Goal: Use online tool/utility: Use online tool/utility

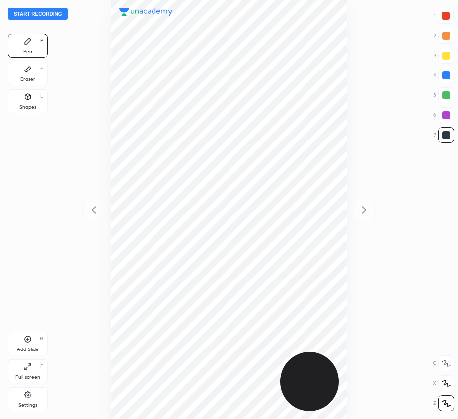
scroll to position [419, 299]
click at [50, 10] on button "Start recording" at bounding box center [38, 14] width 60 height 12
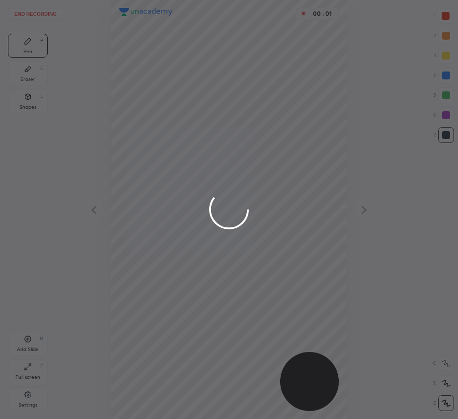
click at [447, 15] on div at bounding box center [229, 209] width 458 height 419
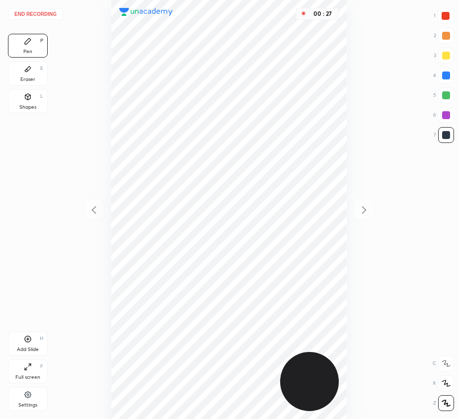
click at [30, 78] on div "Eraser" at bounding box center [27, 79] width 15 height 5
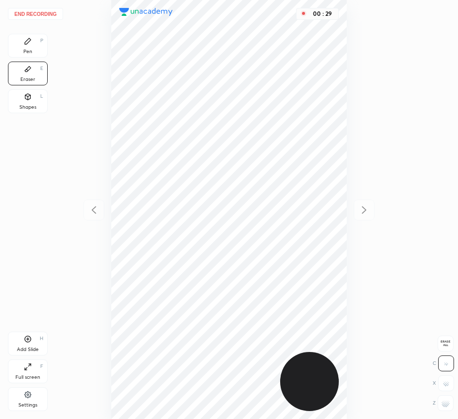
drag, startPoint x: 21, startPoint y: 53, endPoint x: 104, endPoint y: 54, distance: 82.5
click at [22, 55] on div "Pen P" at bounding box center [28, 46] width 40 height 24
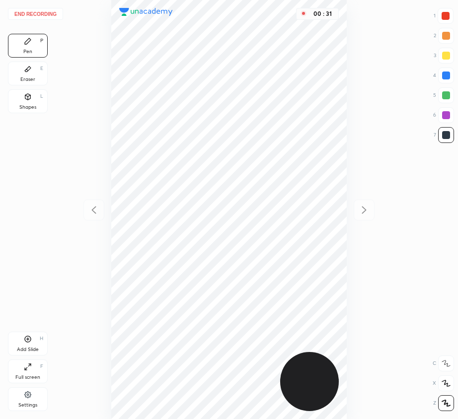
click at [449, 11] on div at bounding box center [446, 16] width 16 height 16
click at [25, 72] on div "Eraser E" at bounding box center [28, 74] width 40 height 24
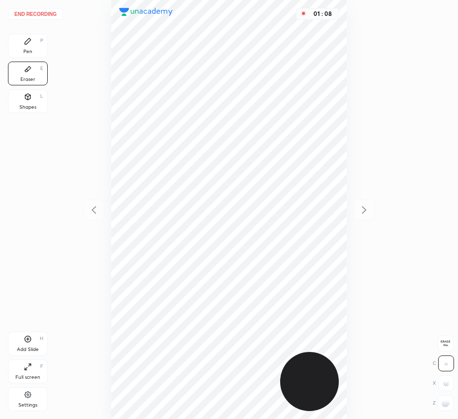
click at [20, 44] on div "Pen P" at bounding box center [28, 46] width 40 height 24
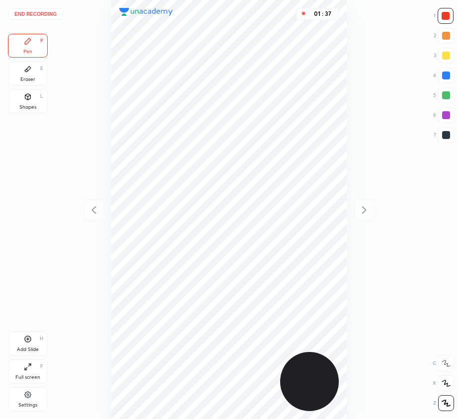
click at [23, 77] on div "Eraser E" at bounding box center [28, 74] width 40 height 24
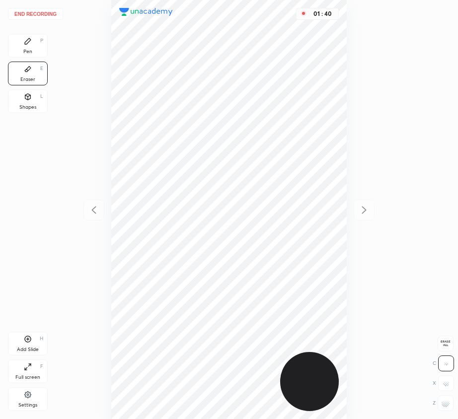
drag, startPoint x: 27, startPoint y: 45, endPoint x: 106, endPoint y: 93, distance: 92.9
click at [28, 47] on div "Pen P" at bounding box center [28, 46] width 40 height 24
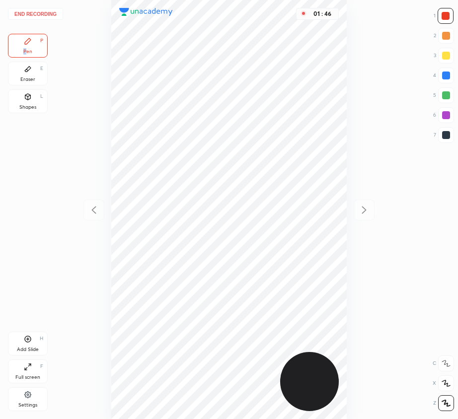
click at [22, 339] on div "Add Slide H" at bounding box center [28, 344] width 40 height 24
click at [29, 101] on div "Shapes L" at bounding box center [28, 101] width 40 height 24
click at [448, 401] on icon at bounding box center [445, 403] width 7 height 7
click at [448, 362] on icon at bounding box center [446, 364] width 8 height 8
click at [25, 46] on div "Pen P" at bounding box center [28, 46] width 40 height 24
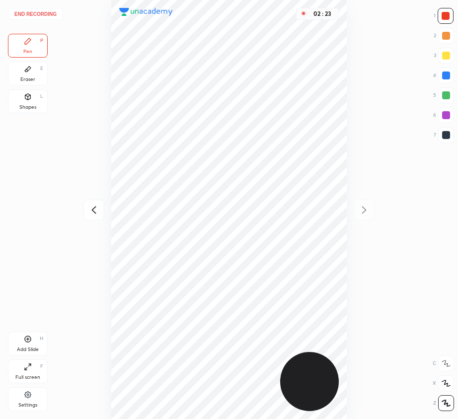
click at [446, 96] on div at bounding box center [446, 95] width 8 height 8
click at [449, 76] on div at bounding box center [446, 76] width 8 height 8
click at [448, 133] on div at bounding box center [446, 135] width 8 height 8
drag, startPoint x: 31, startPoint y: 106, endPoint x: 42, endPoint y: 115, distance: 14.1
click at [30, 105] on div "Shapes" at bounding box center [27, 107] width 17 height 5
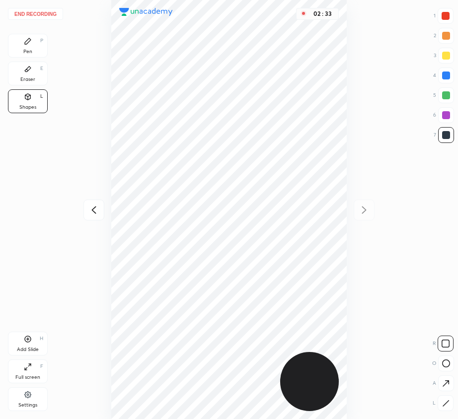
drag, startPoint x: 447, startPoint y: 364, endPoint x: 402, endPoint y: 331, distance: 55.1
click at [446, 364] on icon at bounding box center [446, 364] width 8 height 8
click at [449, 73] on div at bounding box center [446, 76] width 8 height 8
drag, startPoint x: 34, startPoint y: 44, endPoint x: 97, endPoint y: 42, distance: 63.6
click at [35, 44] on div "Pen P" at bounding box center [28, 46] width 40 height 24
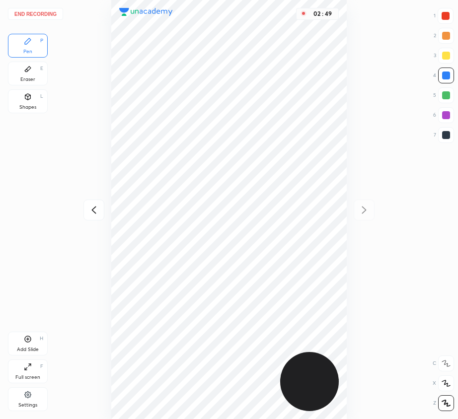
click at [449, 97] on div at bounding box center [446, 95] width 8 height 8
drag, startPoint x: 32, startPoint y: 49, endPoint x: 43, endPoint y: 57, distance: 13.8
click at [33, 50] on div "Pen P" at bounding box center [28, 46] width 40 height 24
